Goal: Task Accomplishment & Management: Manage account settings

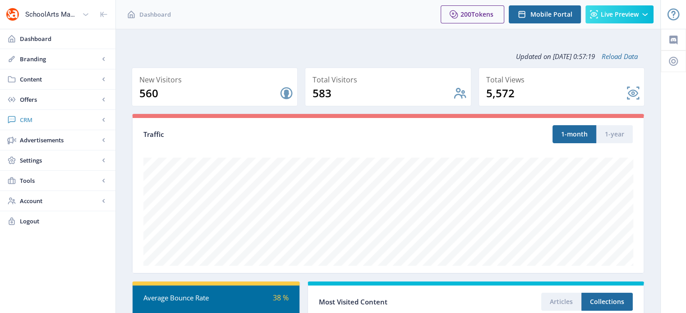
click at [29, 120] on span "CRM" at bounding box center [59, 119] width 79 height 9
click at [40, 138] on span "Readers" at bounding box center [68, 140] width 78 height 9
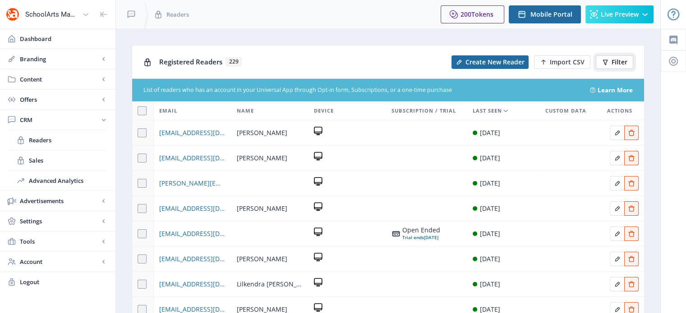
click at [620, 63] on span "Filter" at bounding box center [619, 62] width 16 height 7
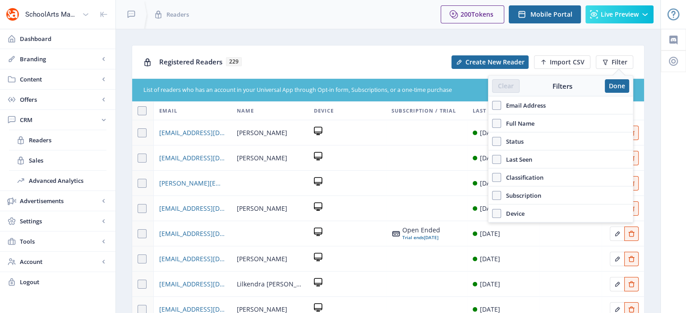
click at [531, 119] on span "Full Name" at bounding box center [517, 123] width 33 height 11
click at [492, 124] on input "Full Name" at bounding box center [492, 124] width 0 height 0
checkbox input "true"
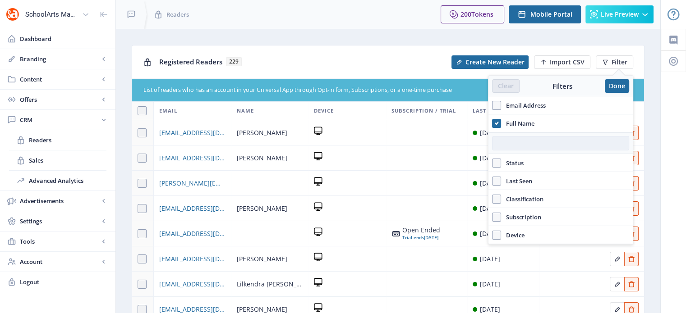
click at [520, 147] on input "text" at bounding box center [560, 143] width 137 height 14
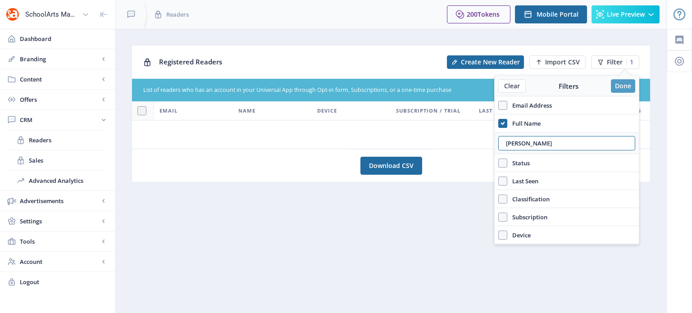
type input "Donna wesson"
click at [621, 88] on button "Done" at bounding box center [623, 86] width 24 height 14
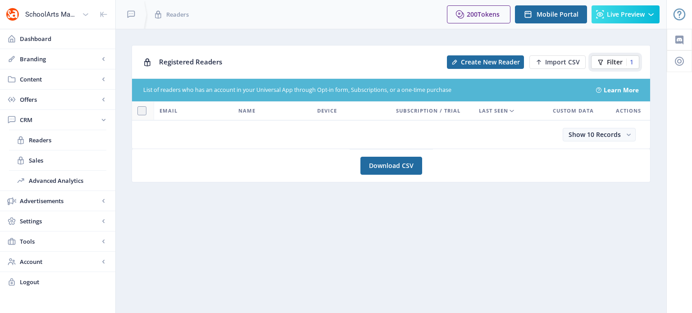
click at [618, 64] on span "Filter" at bounding box center [615, 62] width 16 height 7
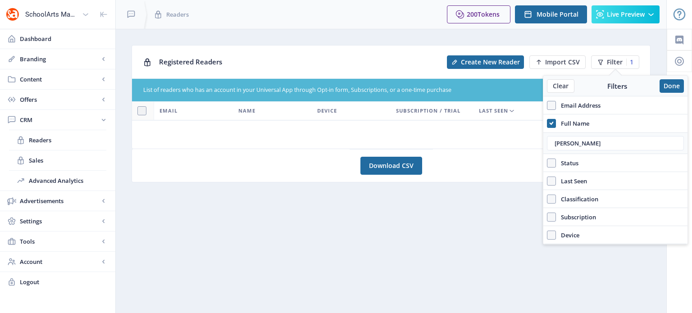
click at [571, 107] on span "Email Address" at bounding box center [578, 105] width 45 height 11
click at [548, 106] on input "Email Address" at bounding box center [547, 105] width 0 height 0
checkbox input "true"
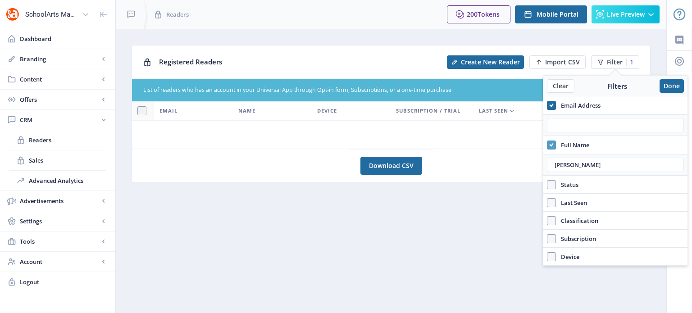
click at [551, 141] on icon at bounding box center [552, 145] width 4 height 9
click at [548, 145] on input "Full Name" at bounding box center [547, 145] width 0 height 0
checkbox input "false"
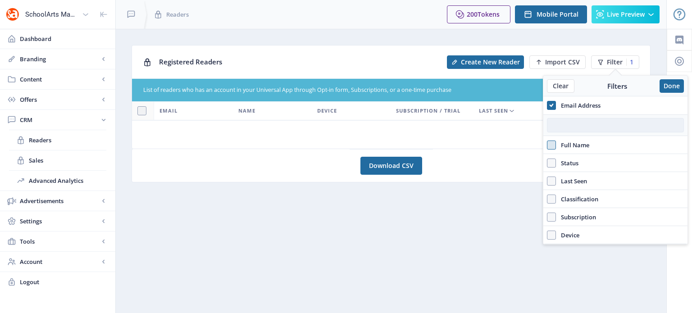
click at [559, 125] on input "text" at bounding box center [615, 125] width 137 height 14
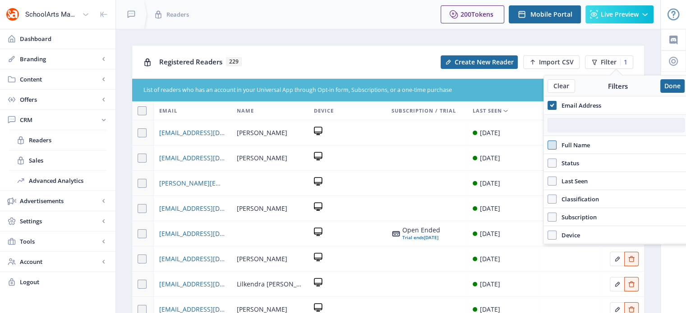
paste input "donwesson@gmail.com>"
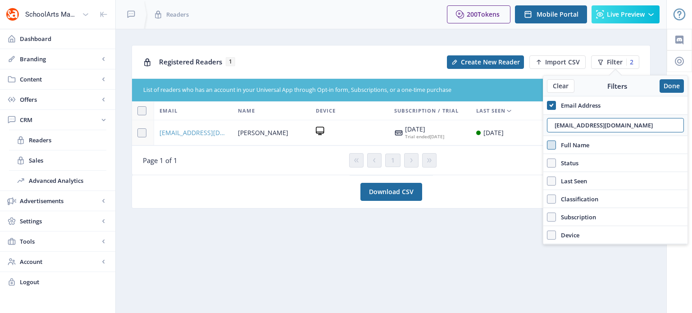
type input "donwesson@gmail.com"
click at [183, 131] on span "donwesson@gmail.com" at bounding box center [194, 133] width 68 height 11
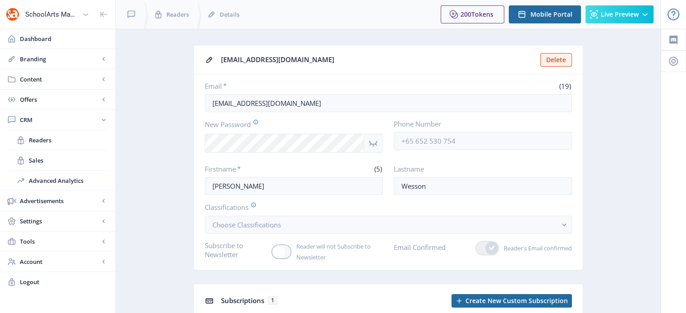
click at [237, 298] on div "You have unsaved changes Discard Changes Save Changes" at bounding box center [342, 298] width 595 height 29
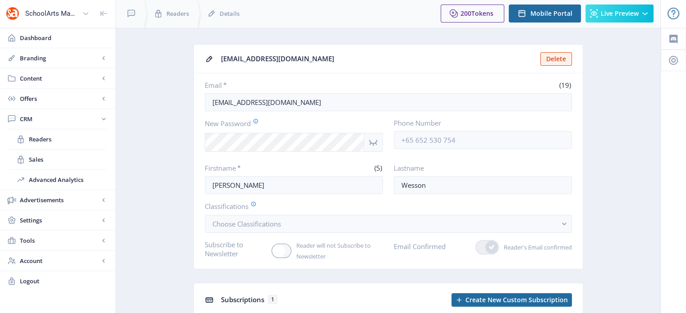
scroll to position [0, 0]
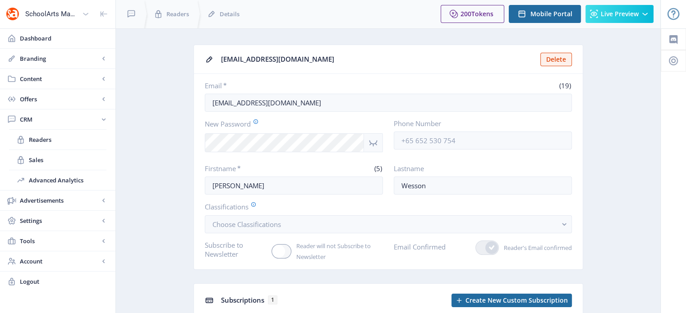
drag, startPoint x: 636, startPoint y: 2, endPoint x: 656, endPoint y: 133, distance: 132.3
click at [656, 133] on nb-layout-column "donwesson@gmail.com Delete Email * (19) donwesson@gmail.com New Password Phone …" at bounding box center [387, 225] width 545 height 394
